Goal: Information Seeking & Learning: Learn about a topic

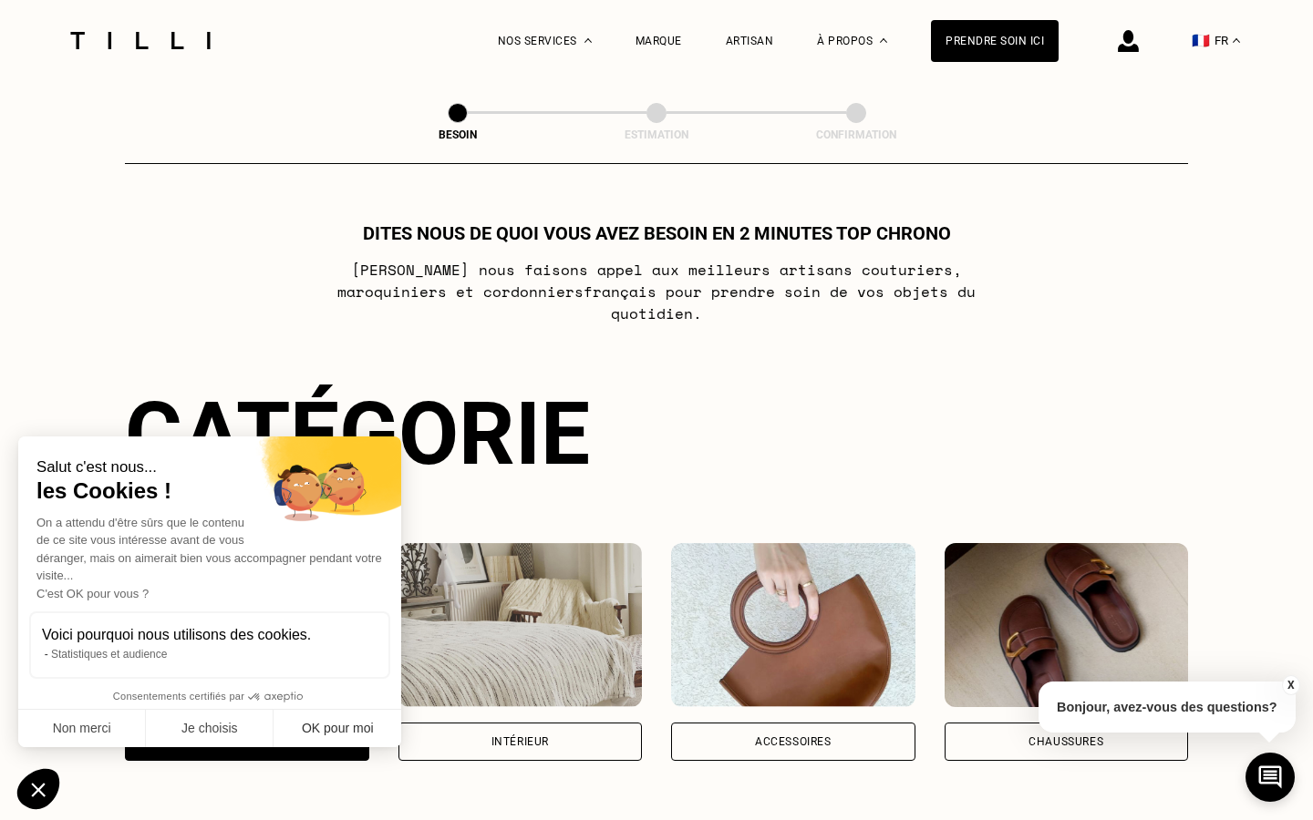
scroll to position [593, 0]
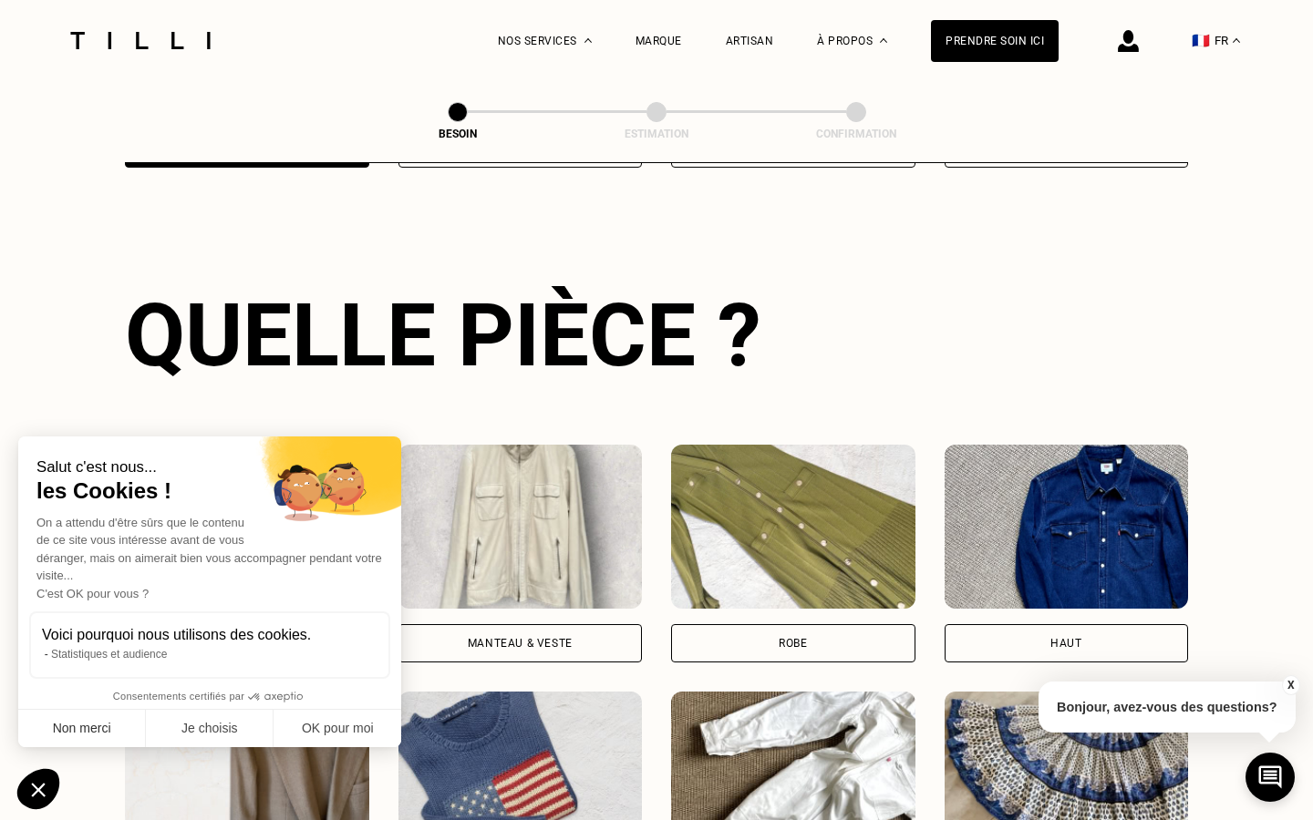
click at [82, 732] on button "Non merci" at bounding box center [82, 729] width 128 height 38
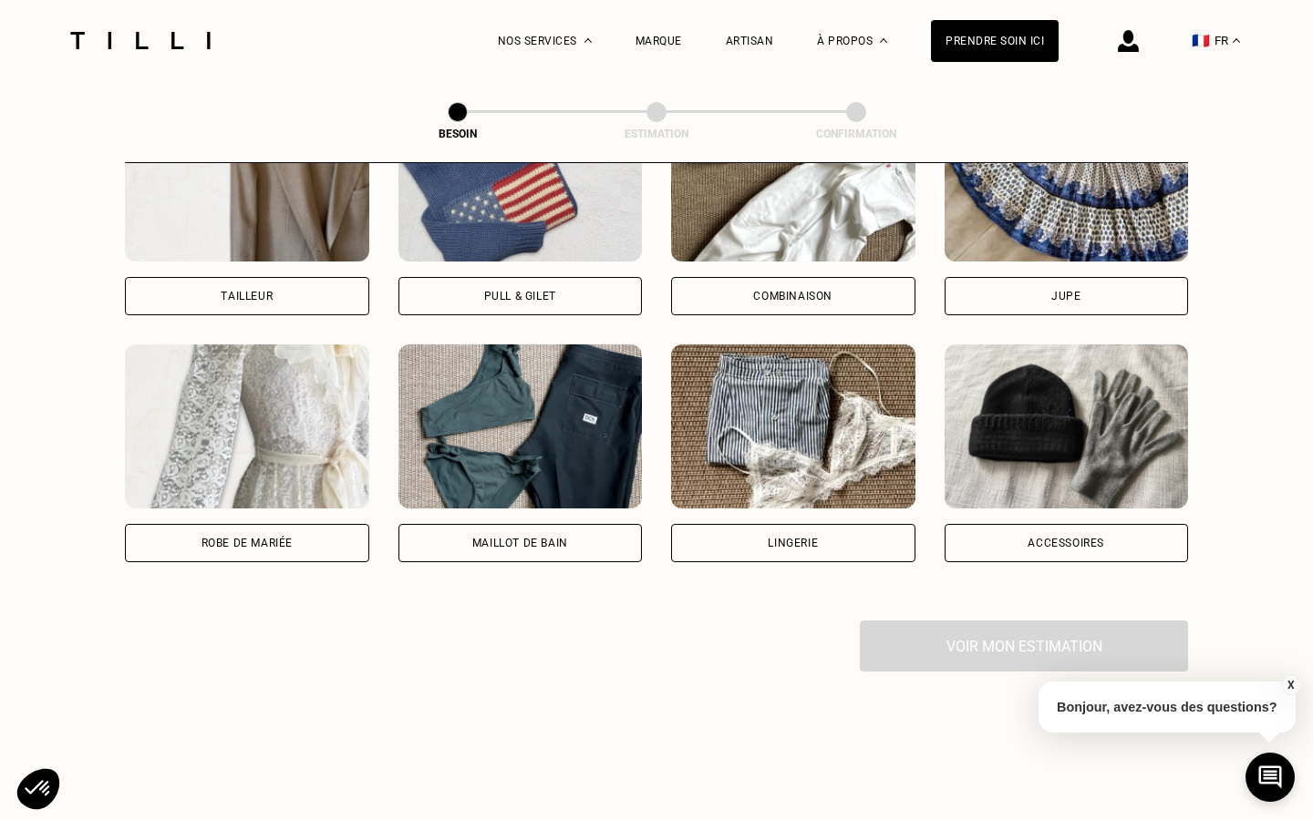
scroll to position [1191, 0]
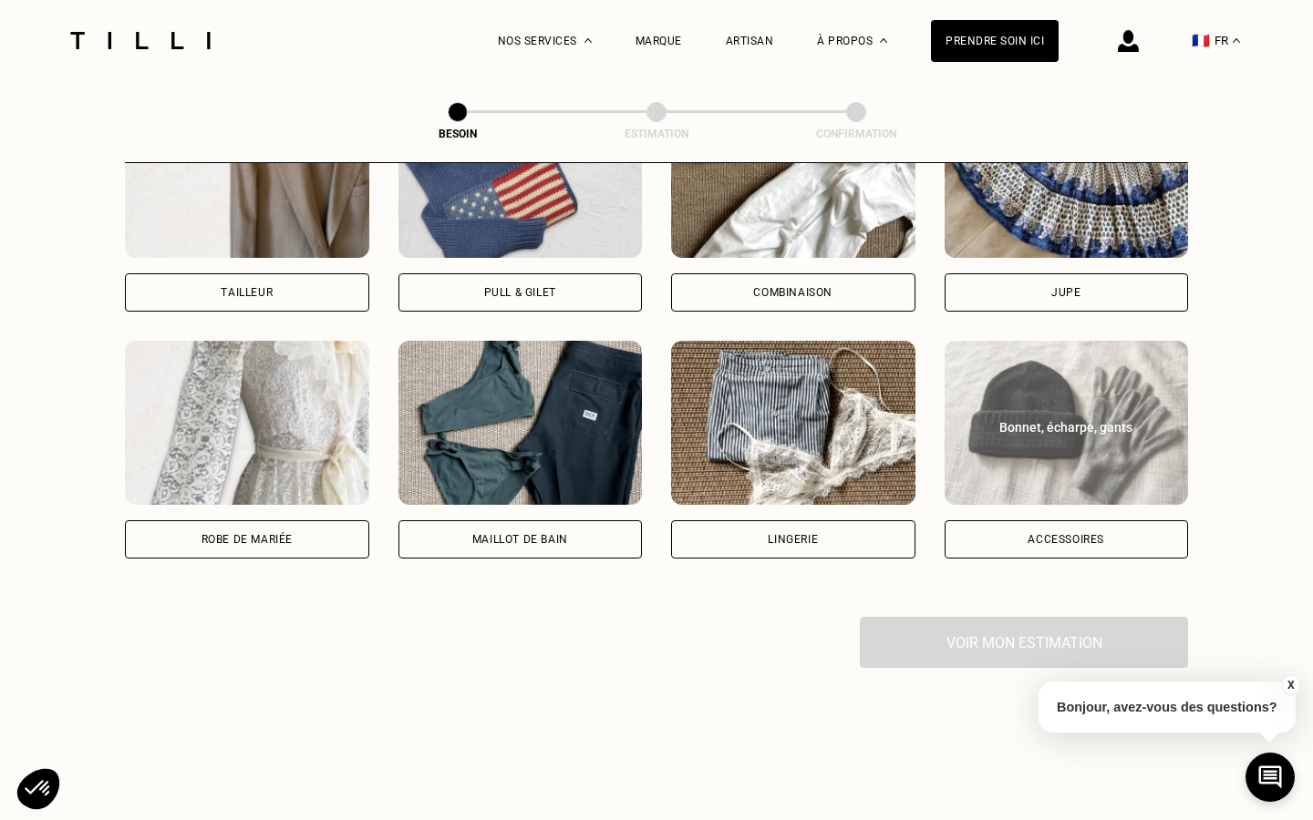
click at [1030, 534] on div "Accessoires" at bounding box center [1065, 539] width 77 height 11
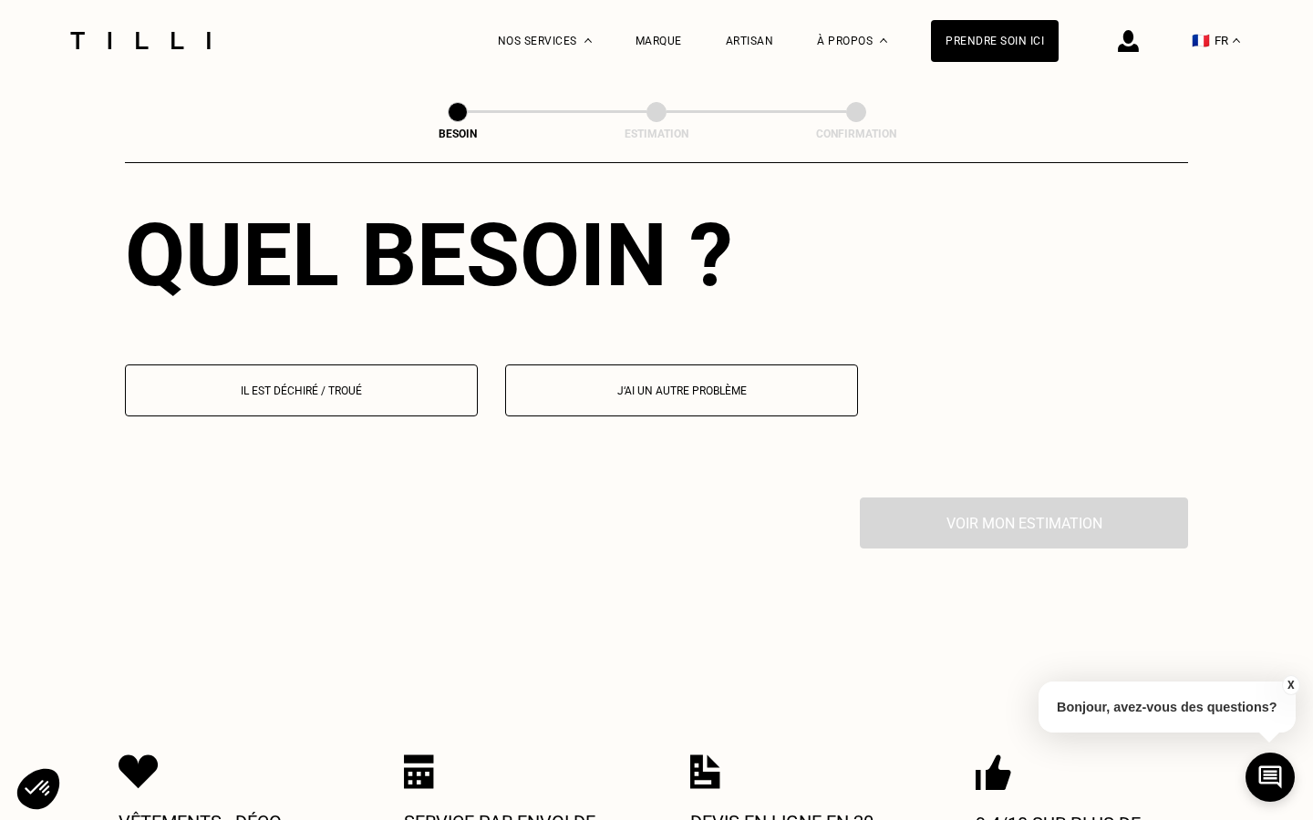
scroll to position [1664, 0]
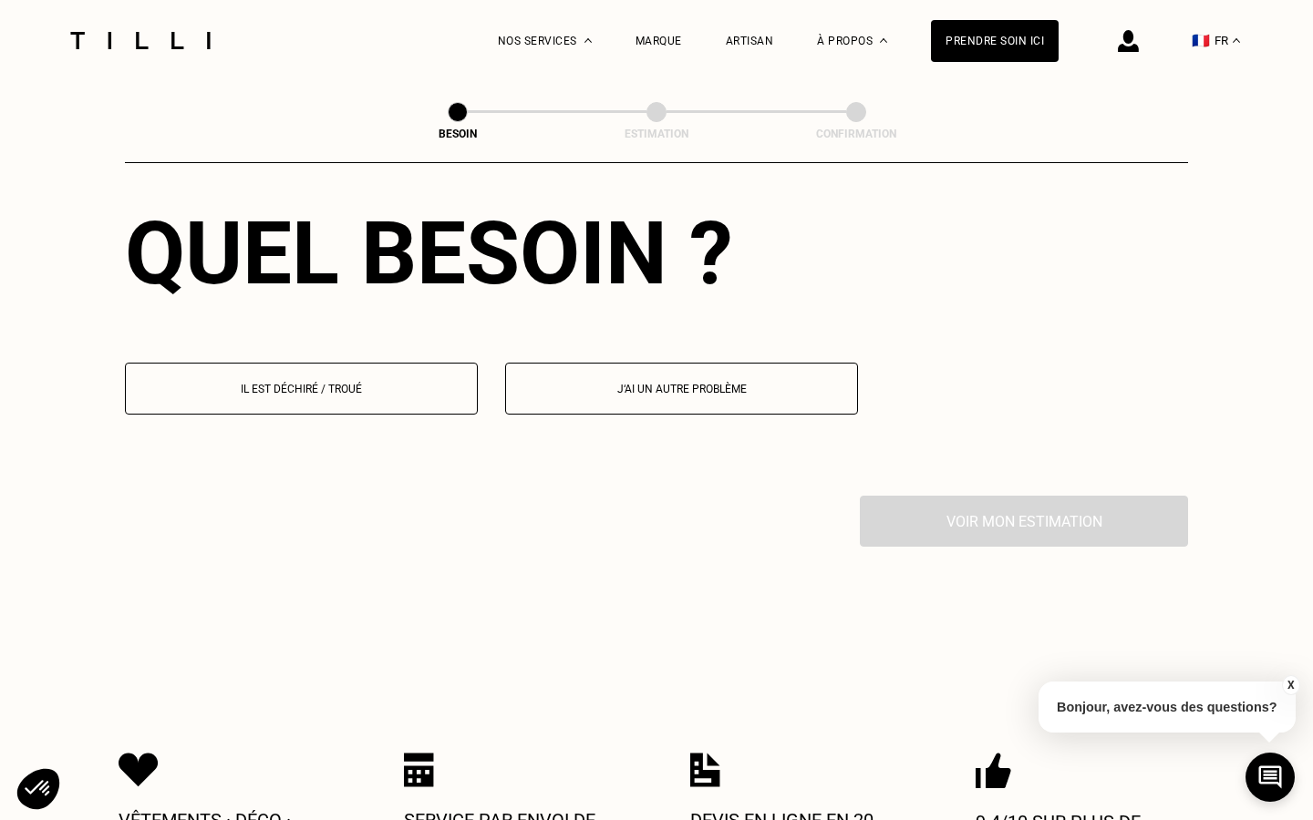
click at [572, 363] on button "J‘ai un autre problème" at bounding box center [681, 389] width 353 height 52
select select "FR"
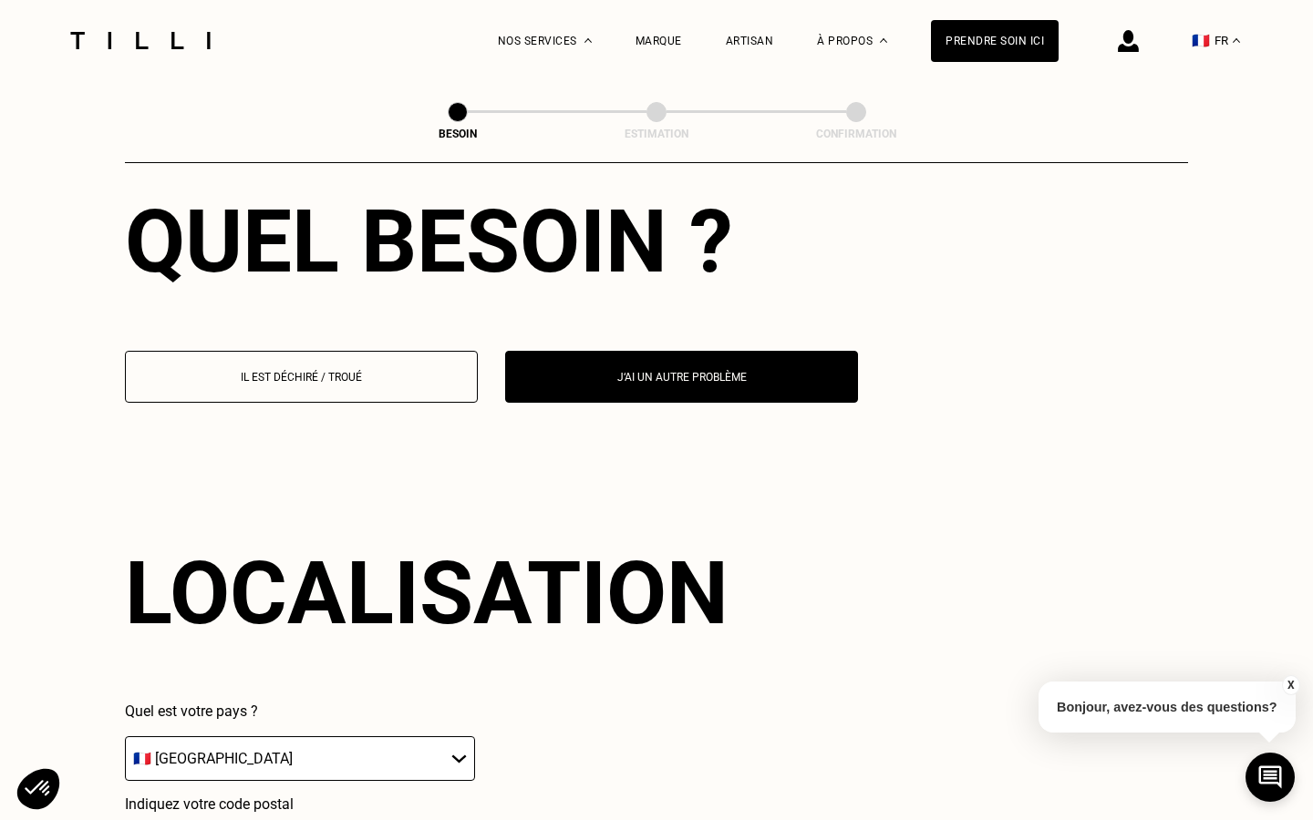
scroll to position [1682, 0]
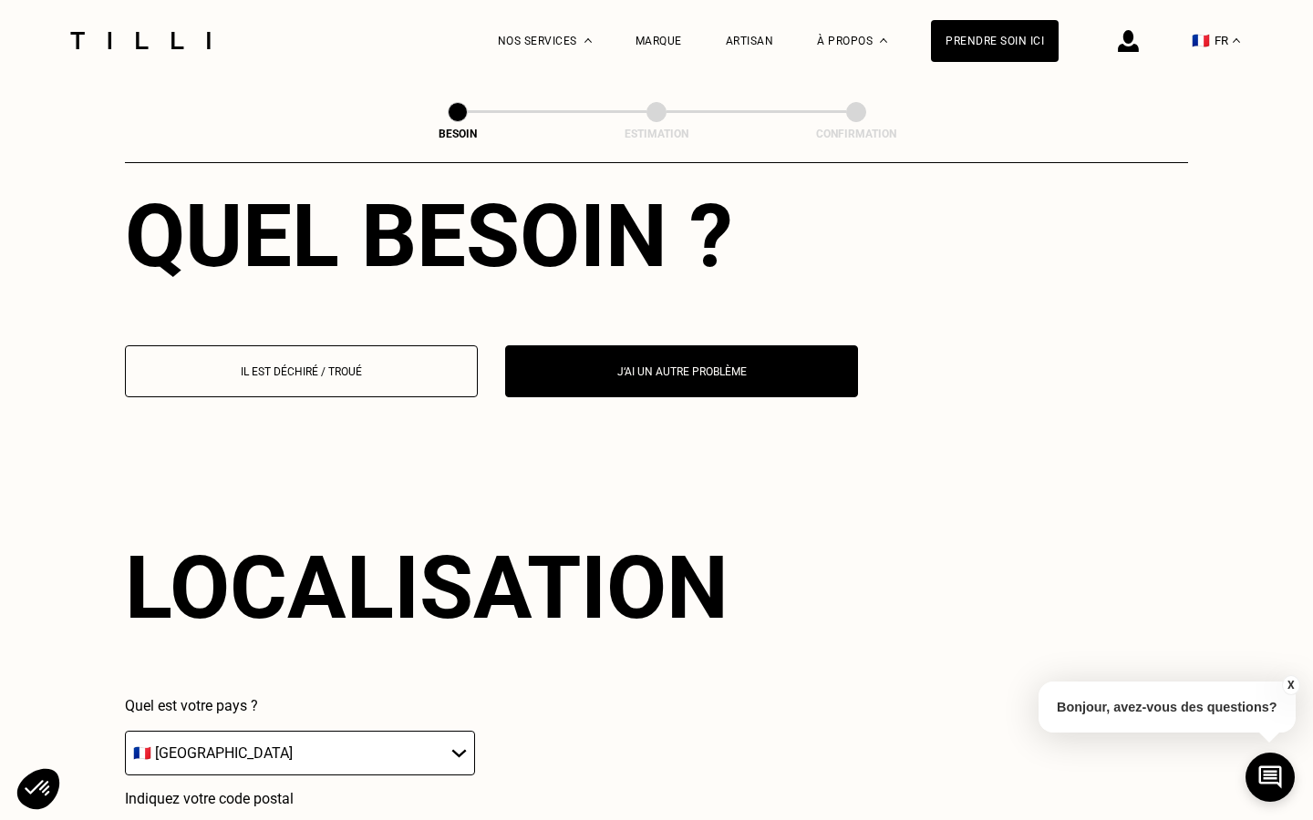
click at [409, 367] on button "Il est déchiré / troué" at bounding box center [301, 371] width 353 height 52
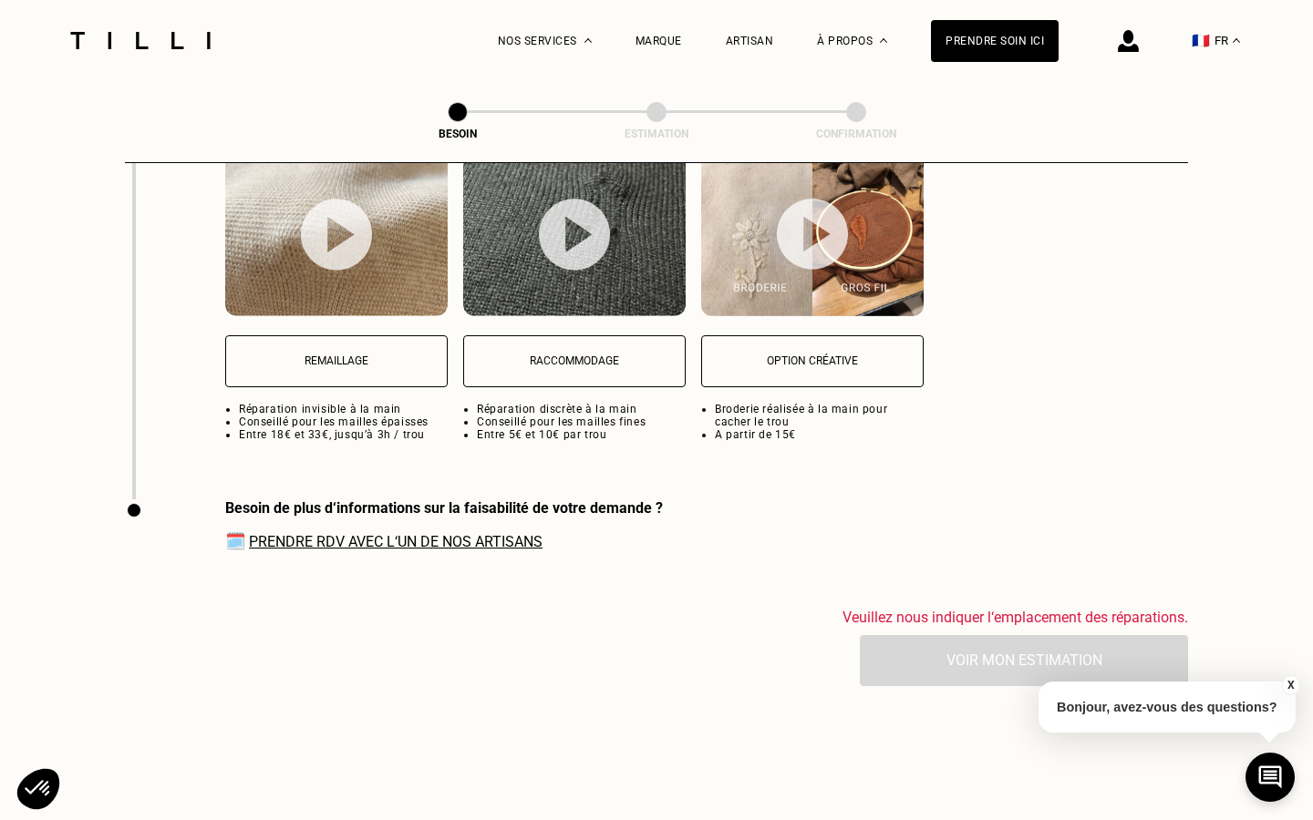
scroll to position [2117, 0]
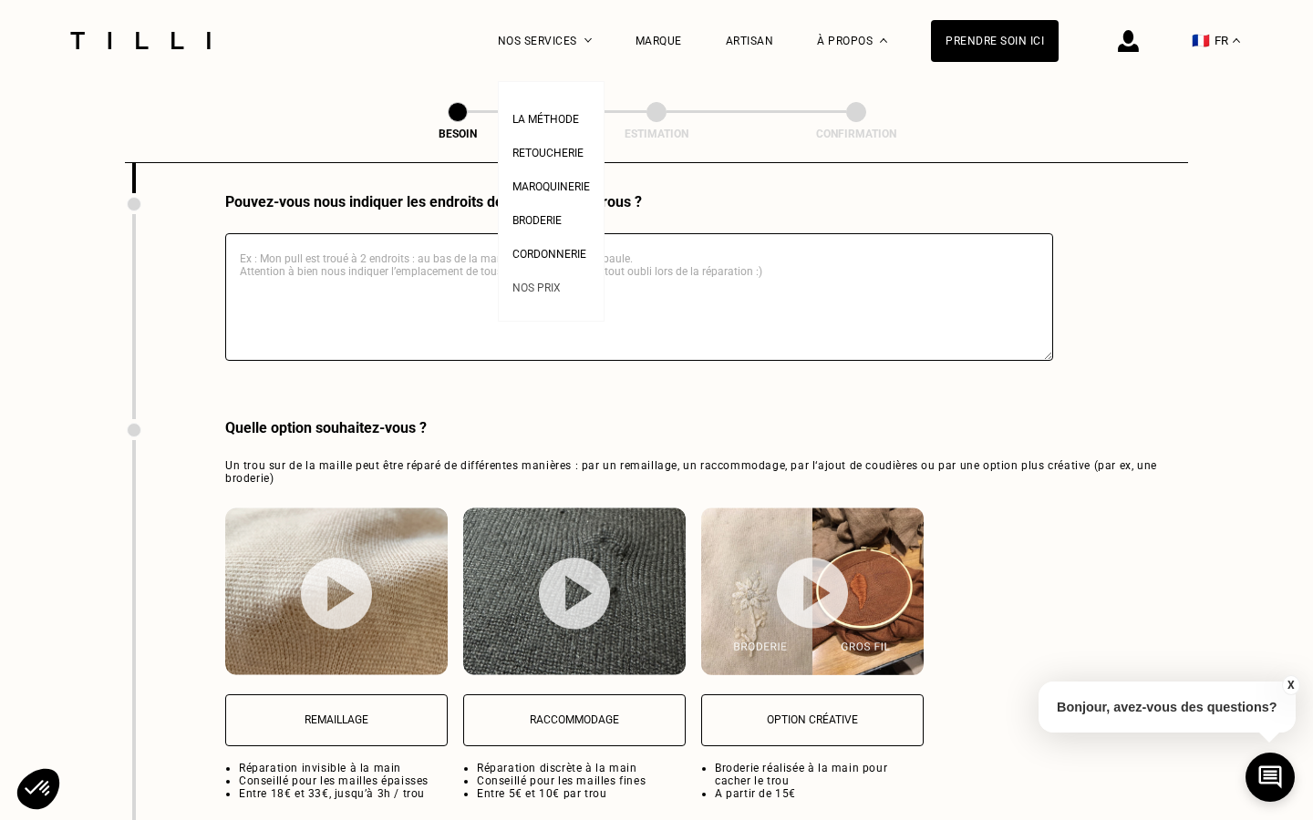
click at [540, 291] on span "Nos prix" at bounding box center [536, 288] width 48 height 13
select select "FR"
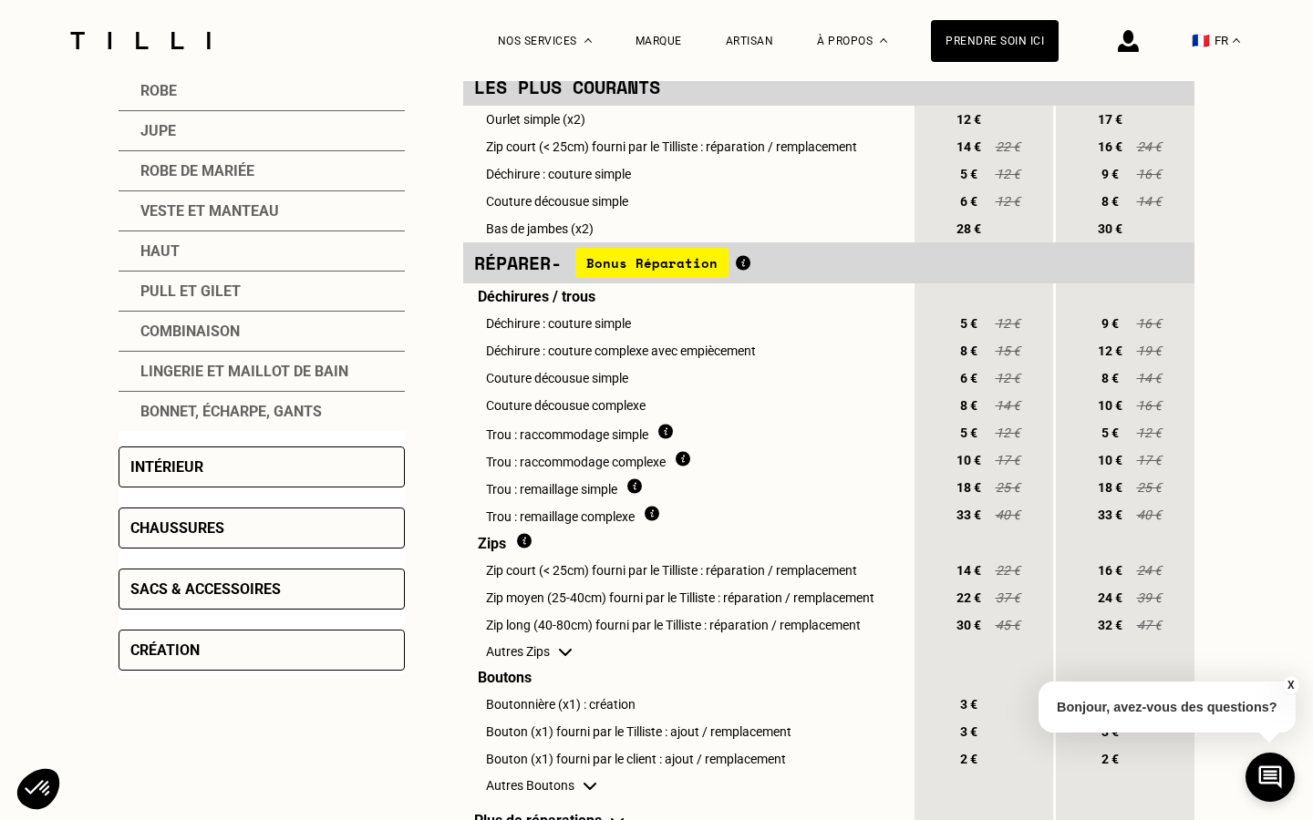
scroll to position [500, 0]
click at [262, 584] on div "Sacs & accessoires" at bounding box center [205, 588] width 150 height 17
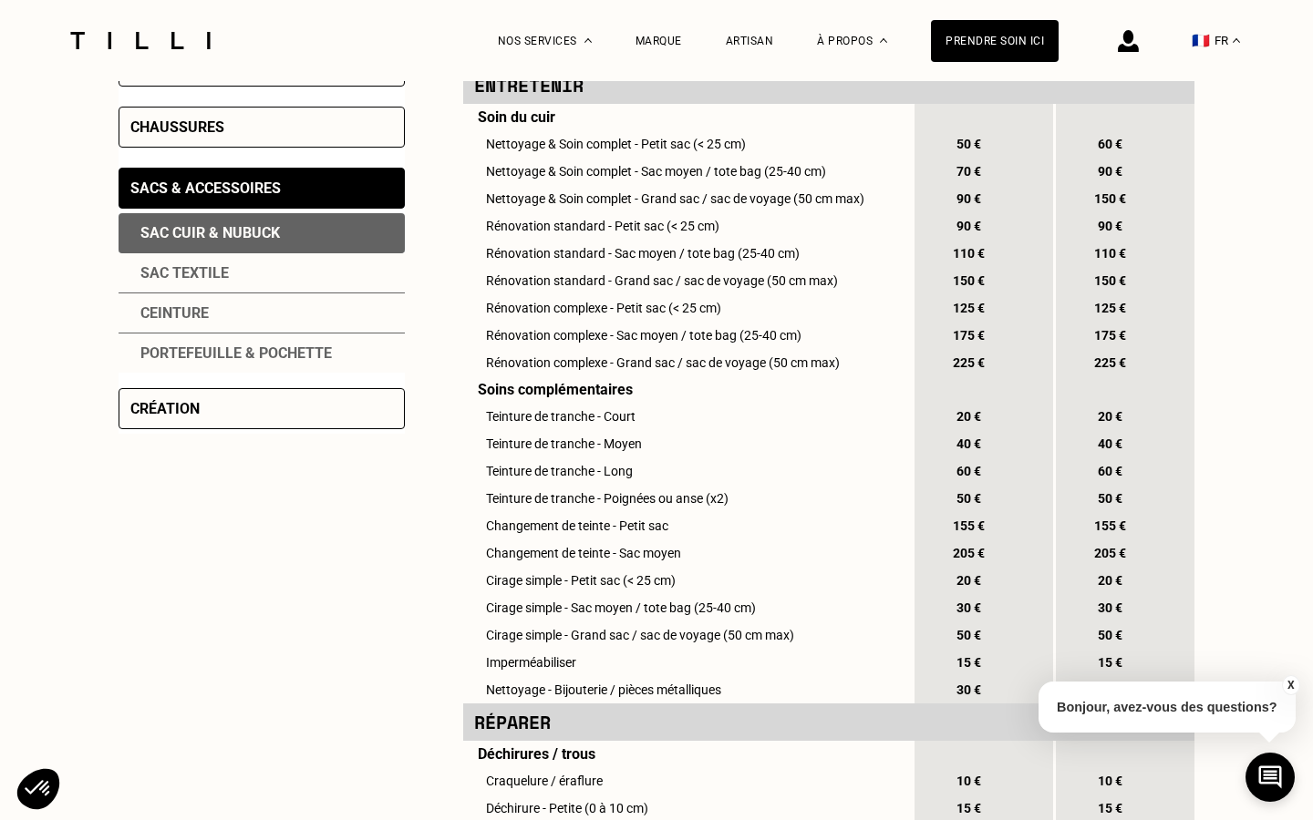
click at [241, 405] on div "Création" at bounding box center [261, 408] width 286 height 41
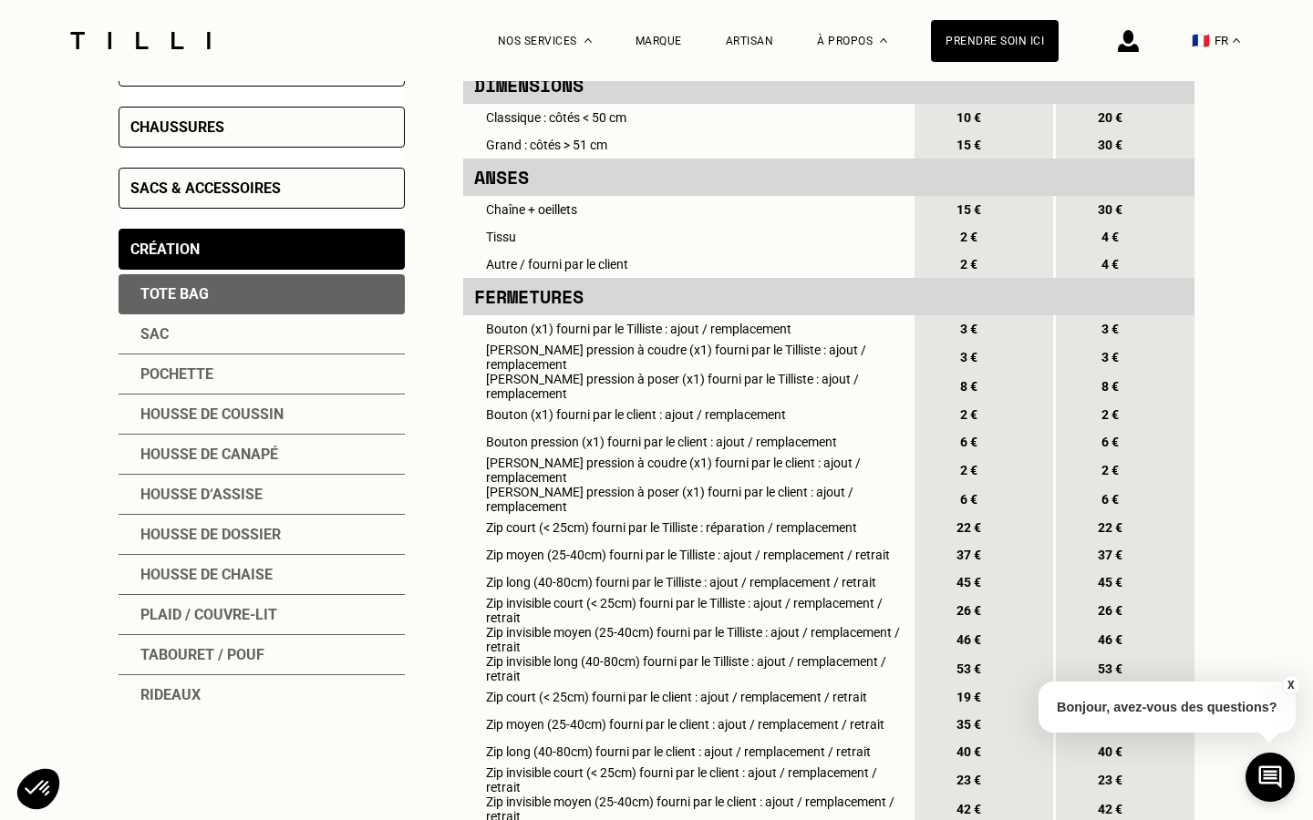
click at [165, 695] on div "Rideaux" at bounding box center [261, 694] width 286 height 39
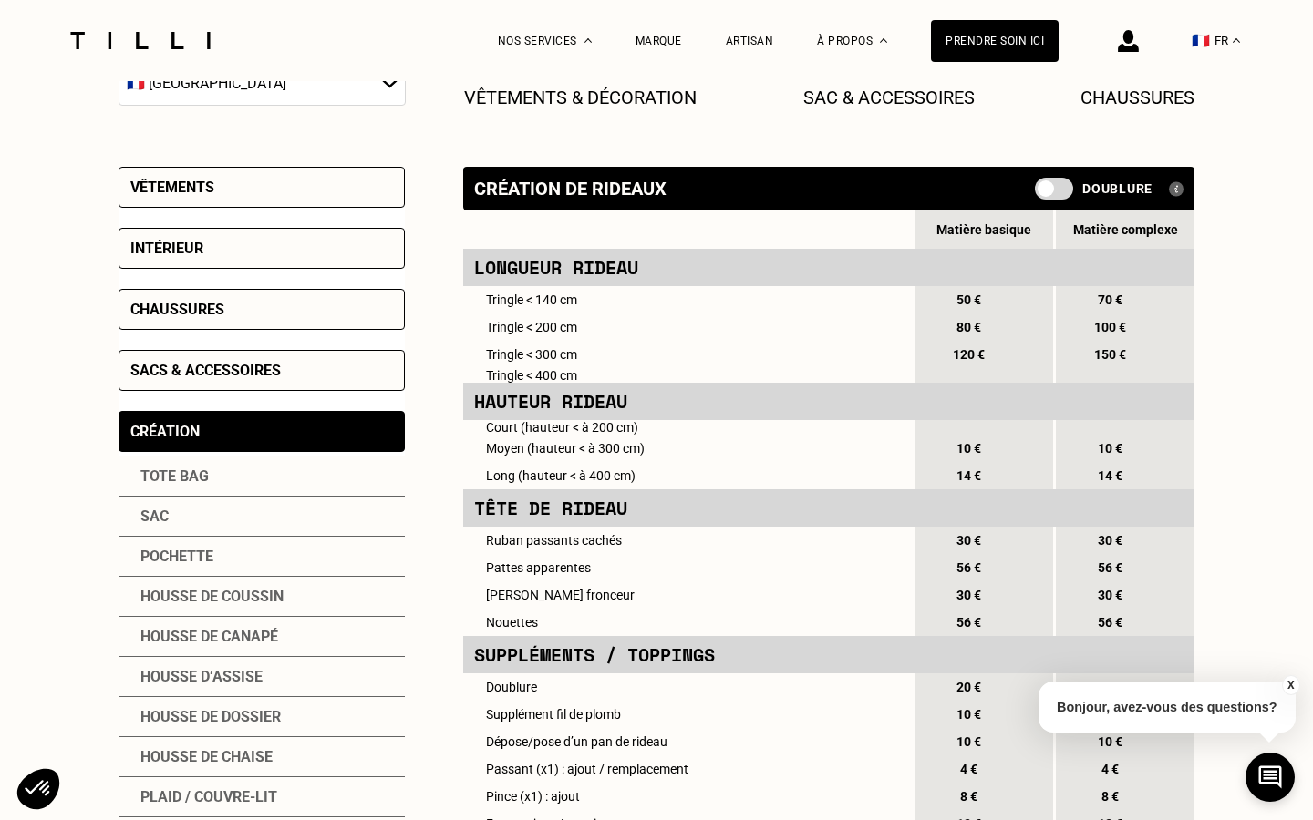
scroll to position [314, 0]
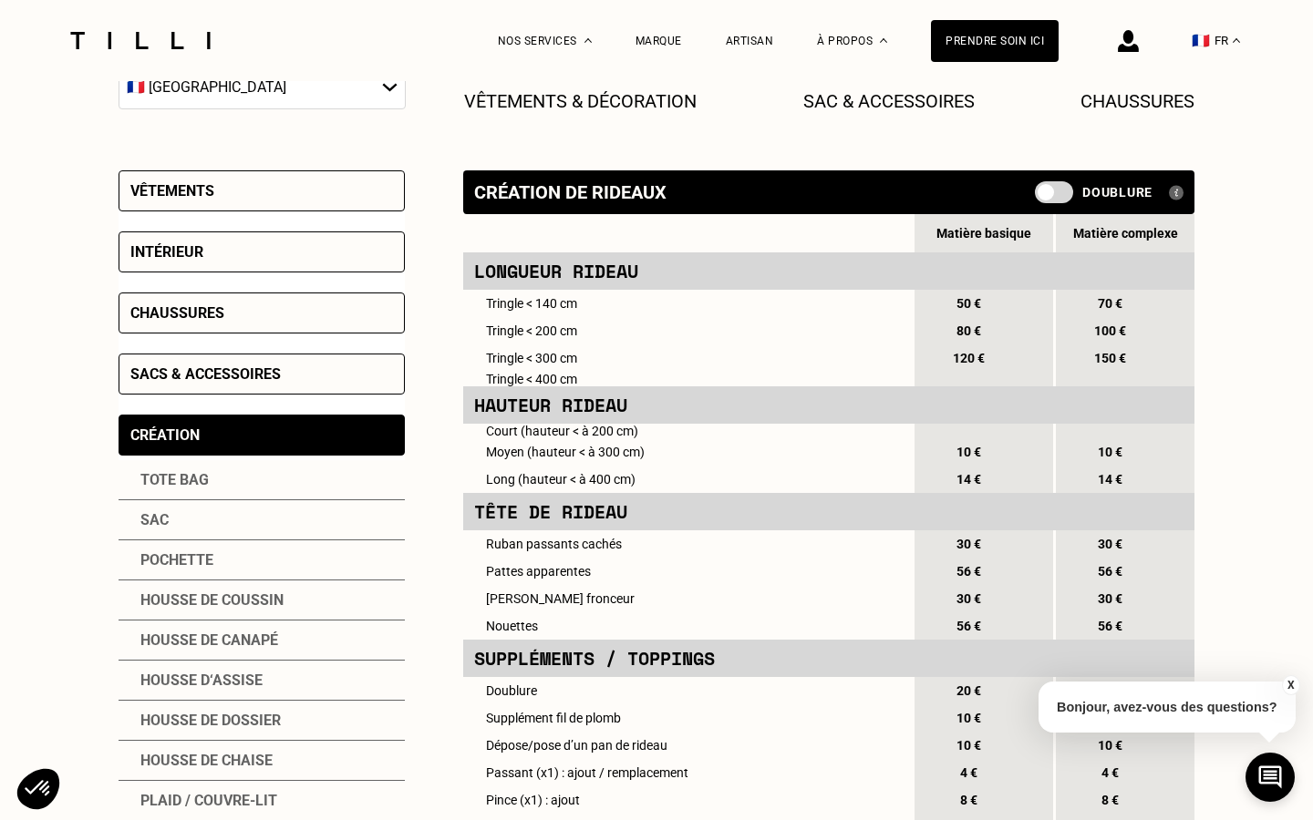
click at [169, 366] on div "Sacs & accessoires" at bounding box center [261, 374] width 286 height 41
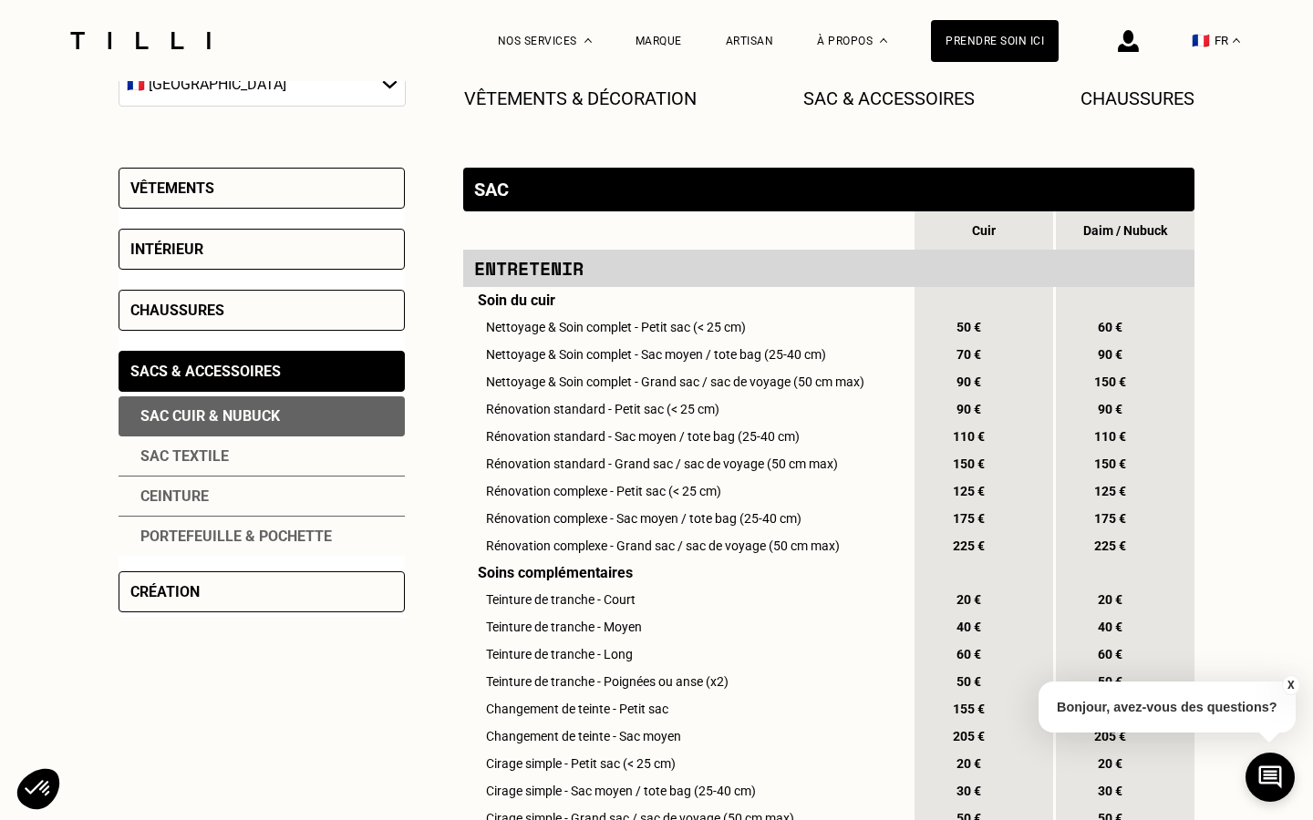
scroll to position [341, 0]
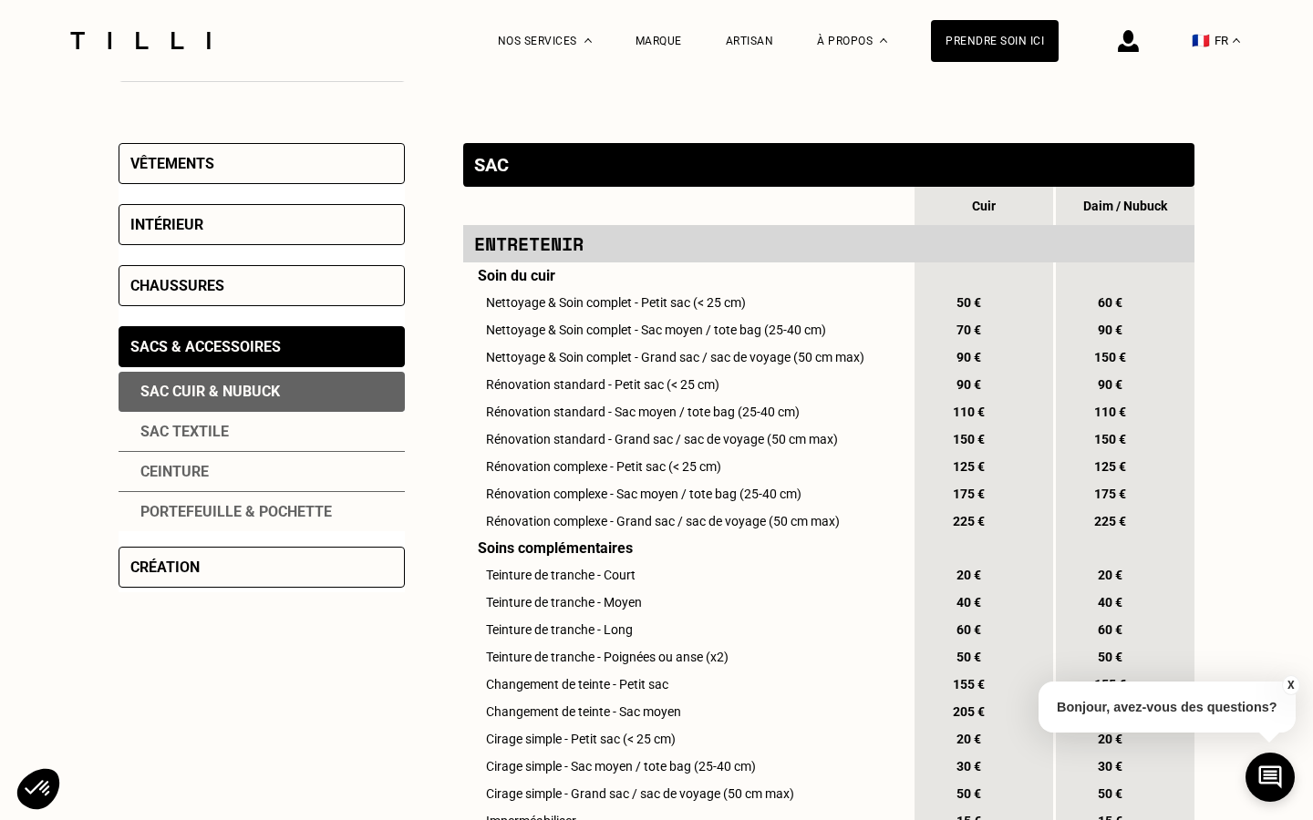
click at [192, 582] on div "Création" at bounding box center [261, 567] width 286 height 41
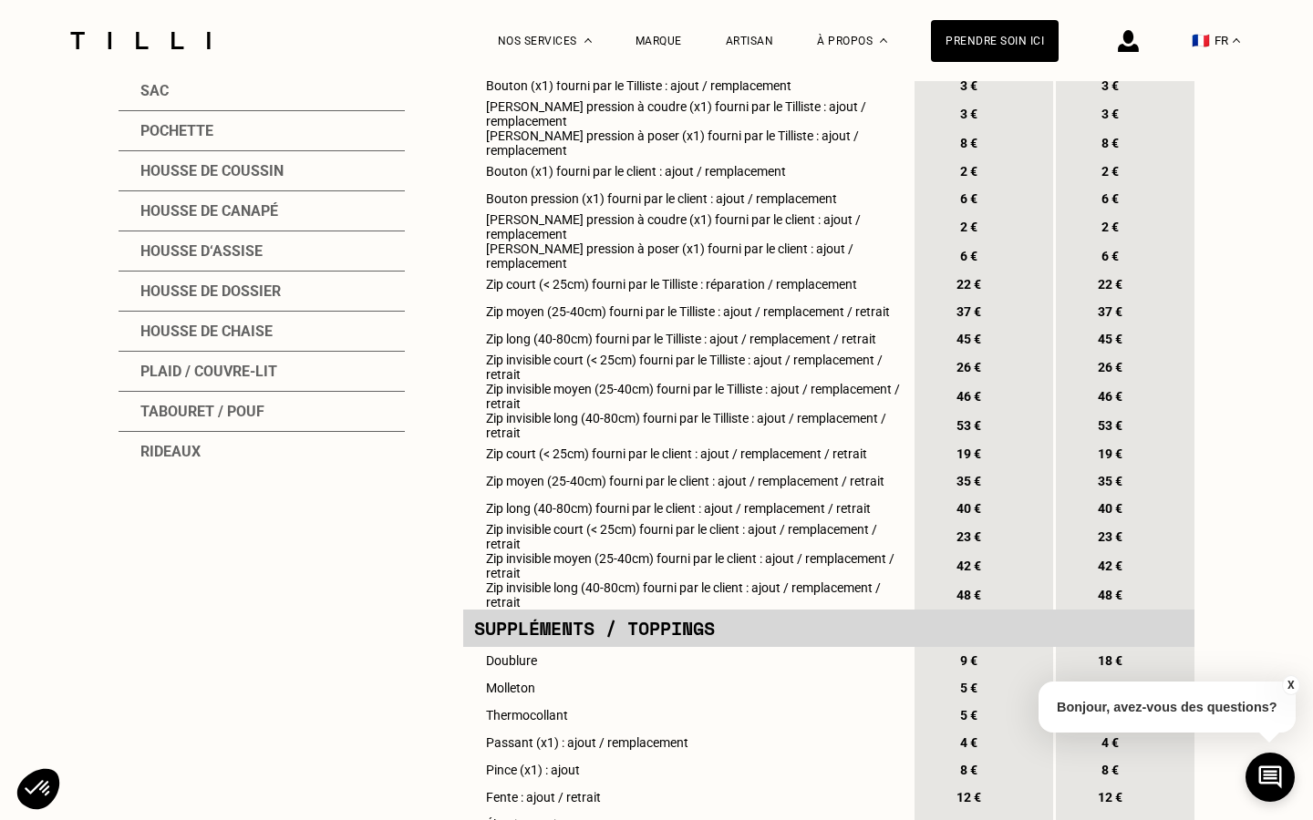
scroll to position [745, 0]
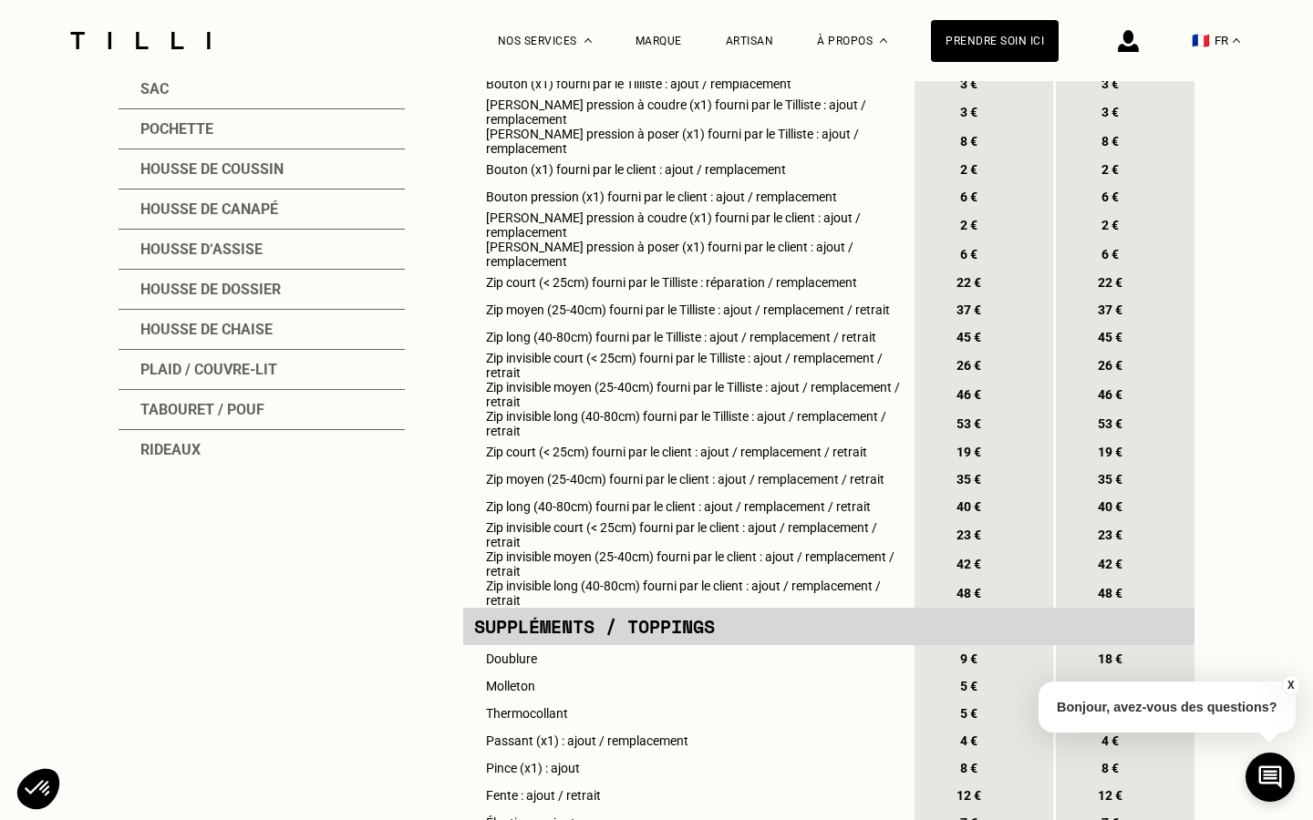
click at [194, 368] on div "Plaid / couvre-lit" at bounding box center [261, 370] width 286 height 40
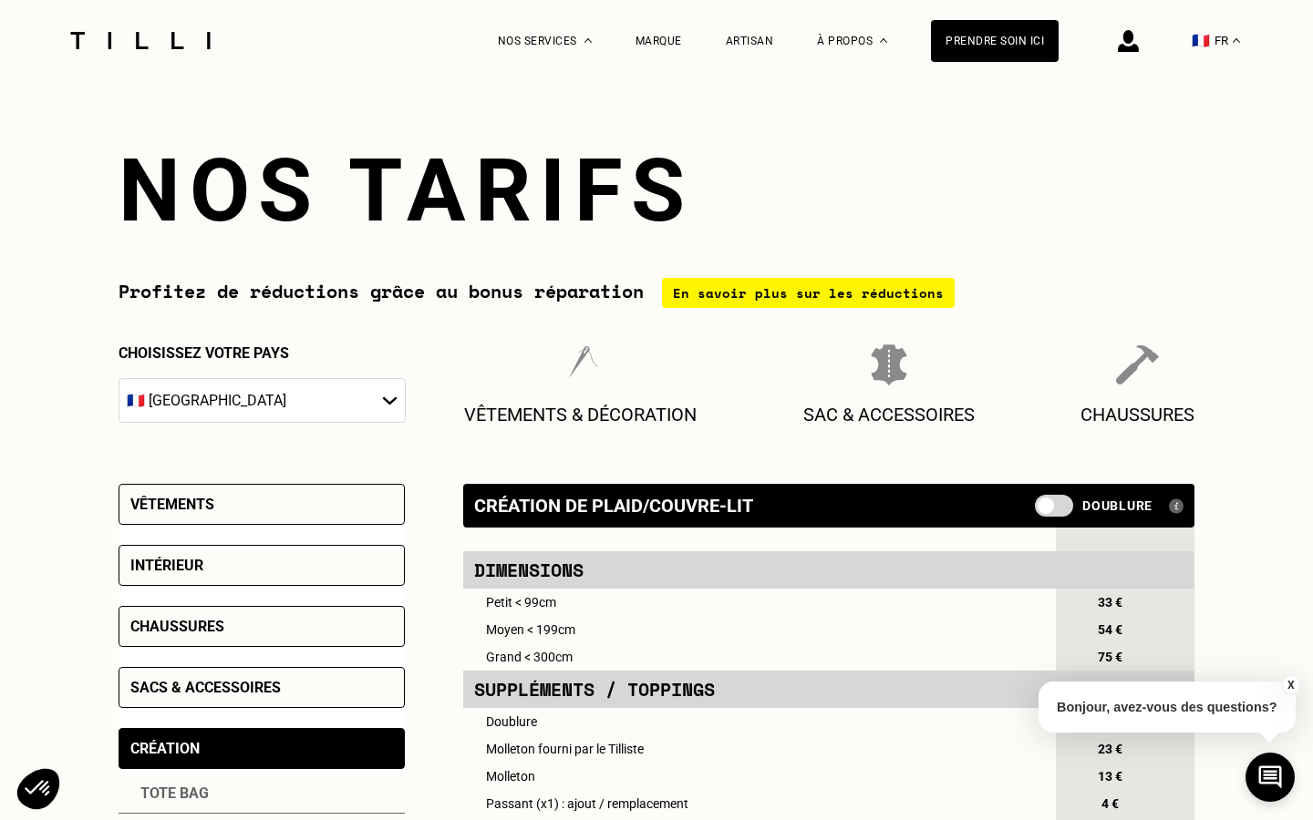
scroll to position [0, 0]
click at [780, 295] on div "En savoir plus sur les réductions" at bounding box center [808, 293] width 293 height 30
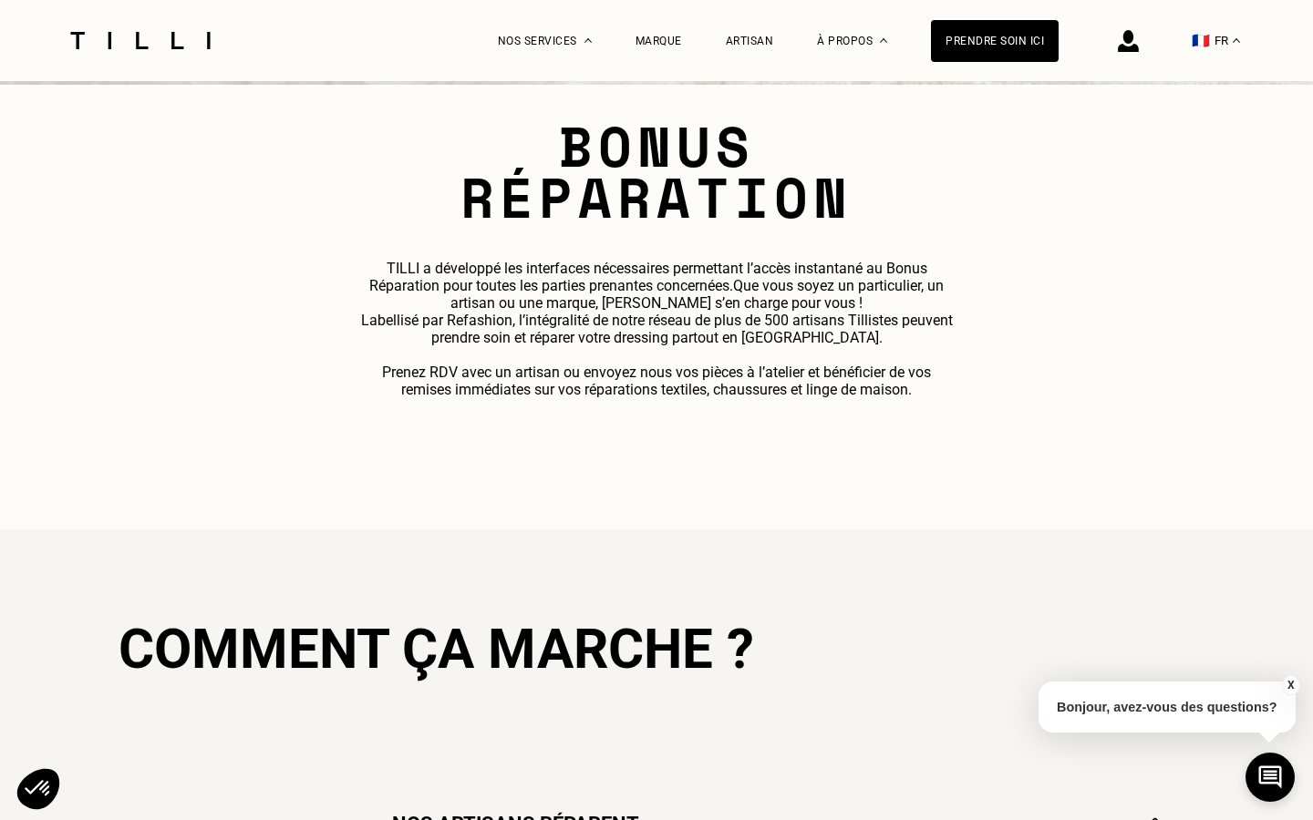
scroll to position [562, 0]
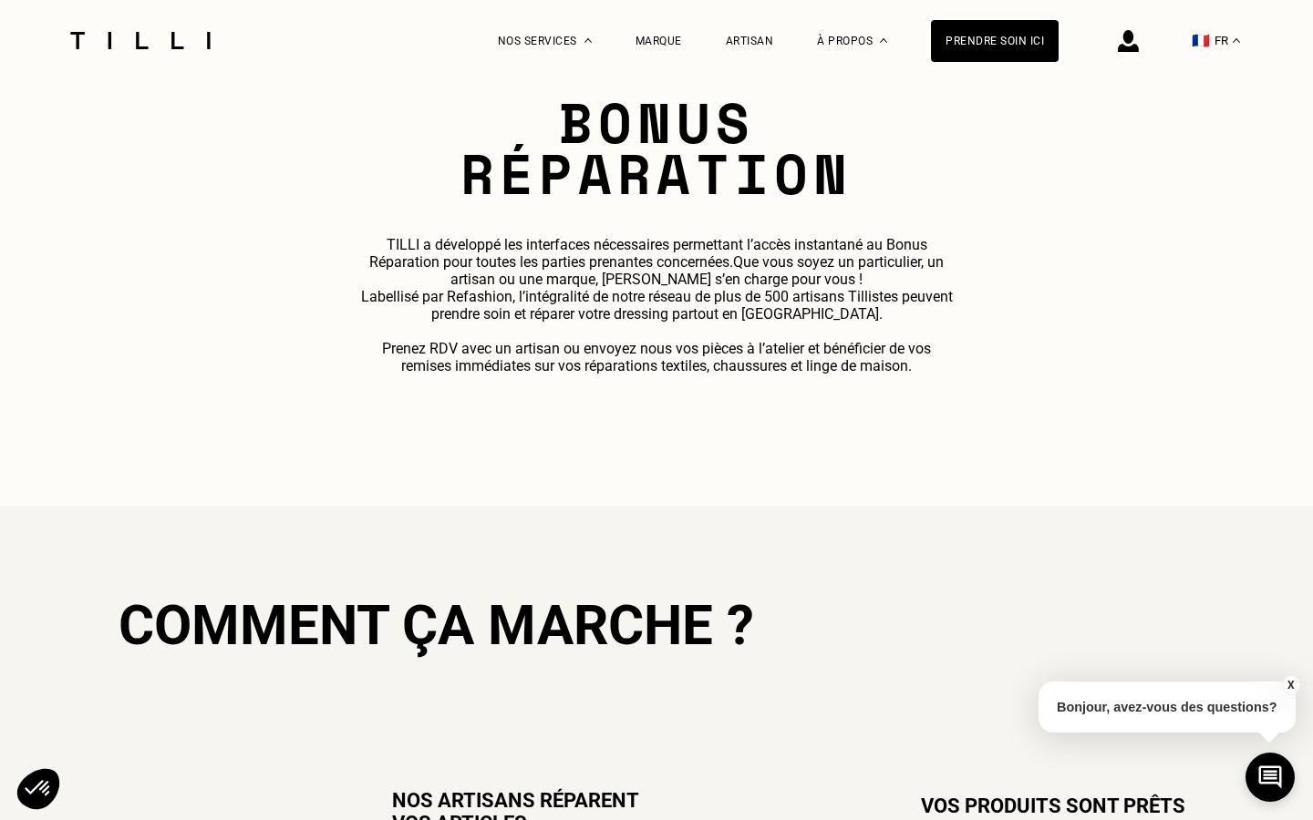
click at [1293, 678] on button "X" at bounding box center [1290, 685] width 18 height 20
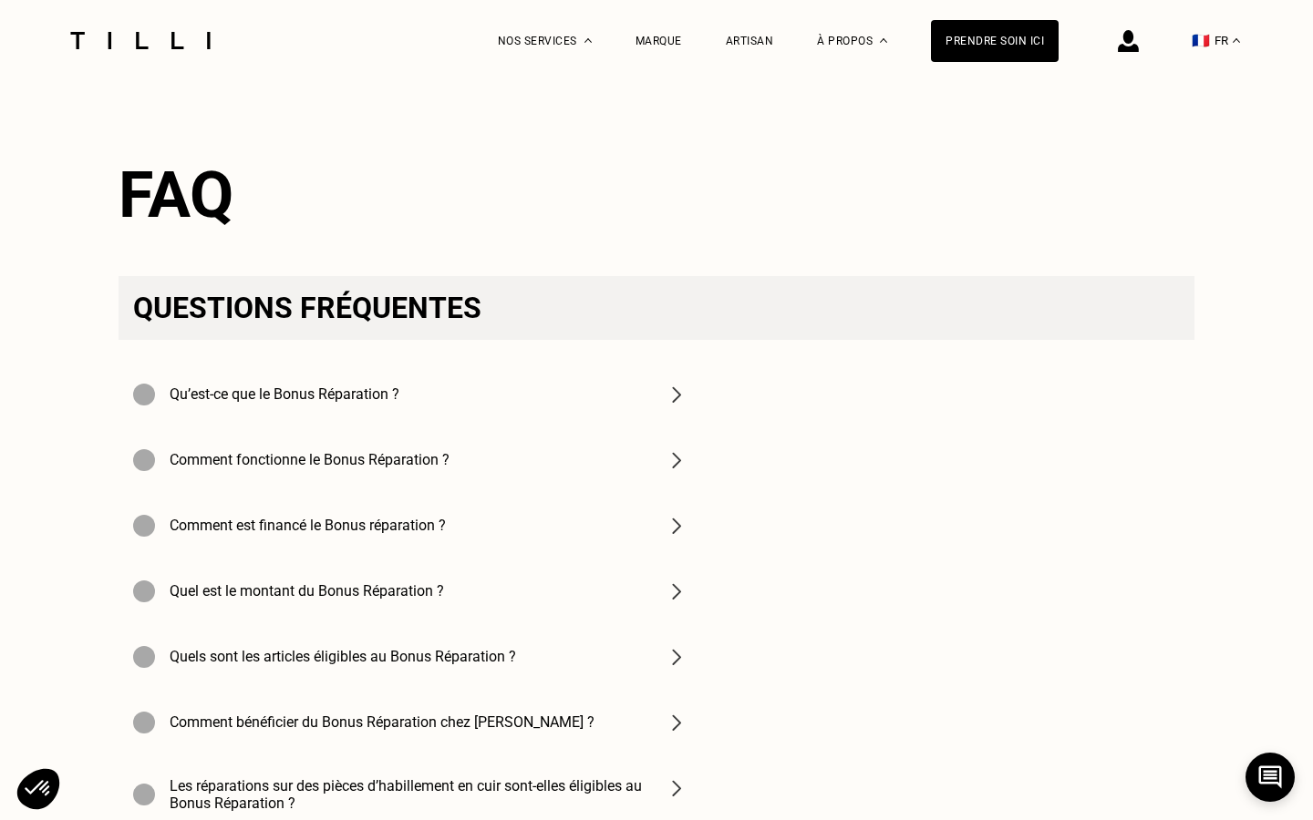
scroll to position [5440, 0]
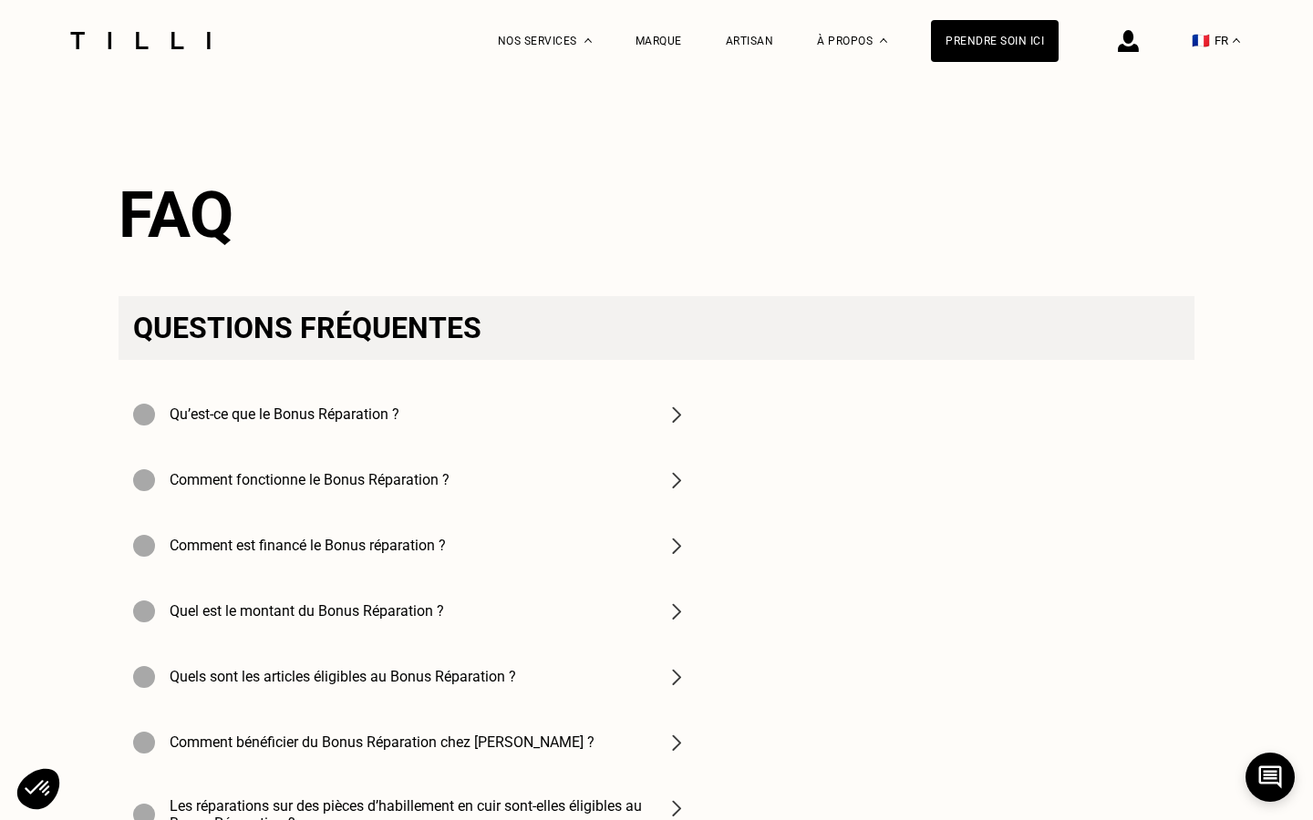
click at [323, 406] on h4 "Qu’est-ce que le Bonus Réparation ?" at bounding box center [285, 414] width 230 height 17
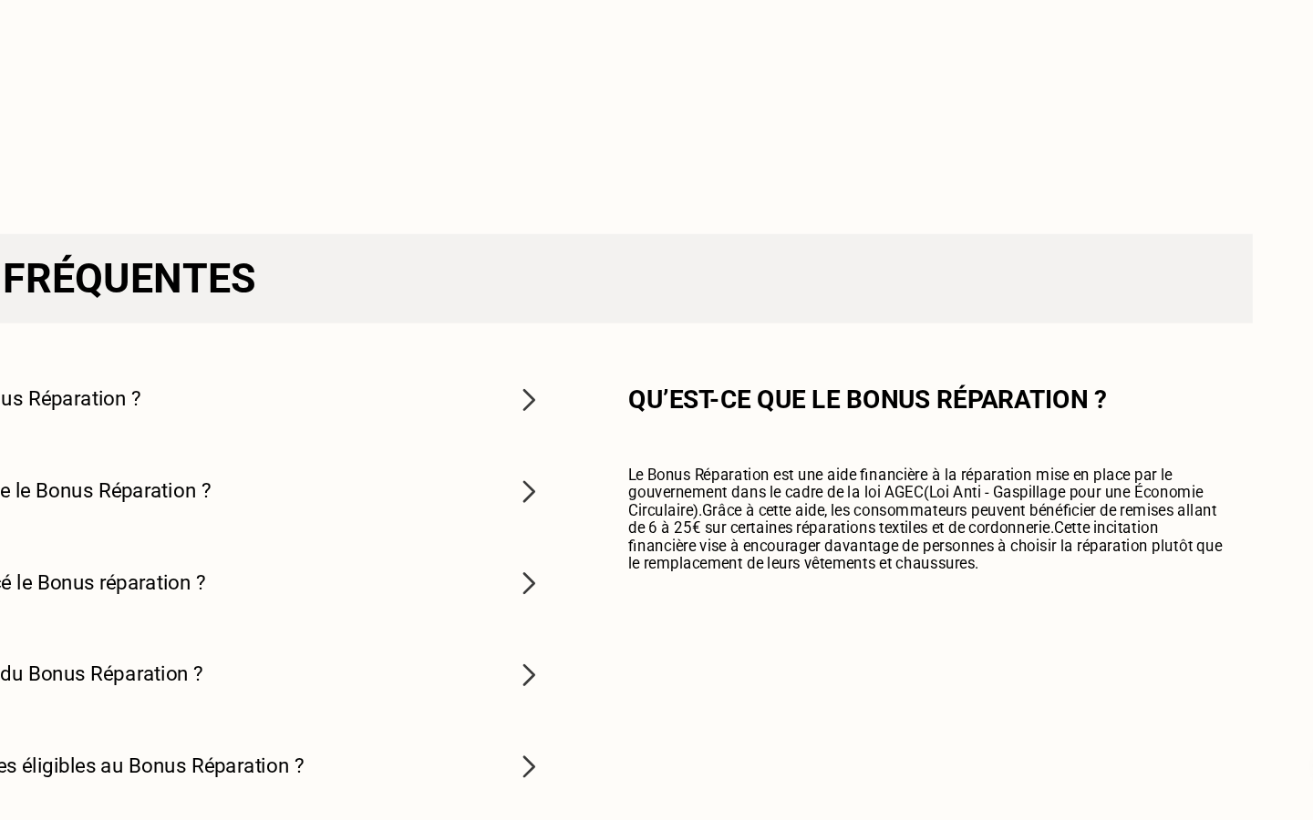
scroll to position [5336, 0]
